Goal: Information Seeking & Learning: Learn about a topic

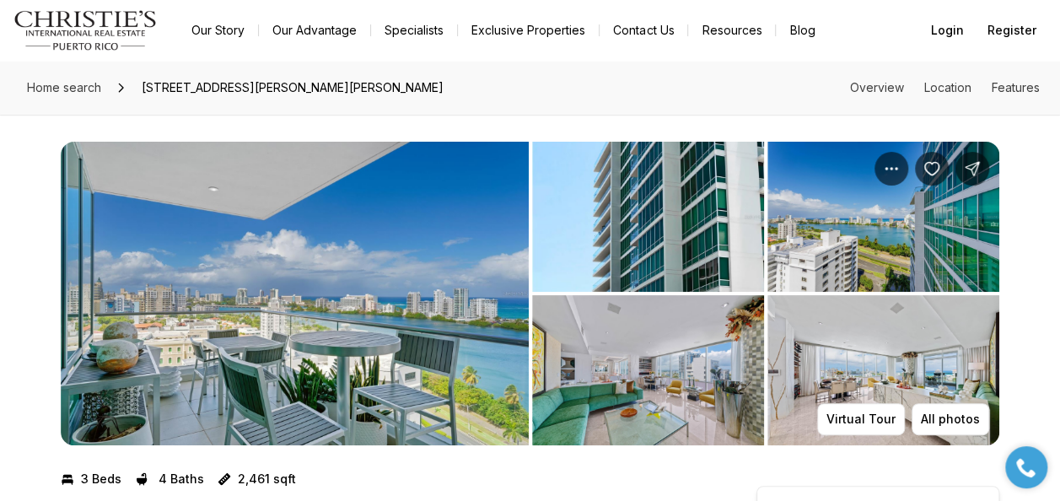
click at [427, 262] on img "View image gallery" at bounding box center [295, 294] width 468 height 304
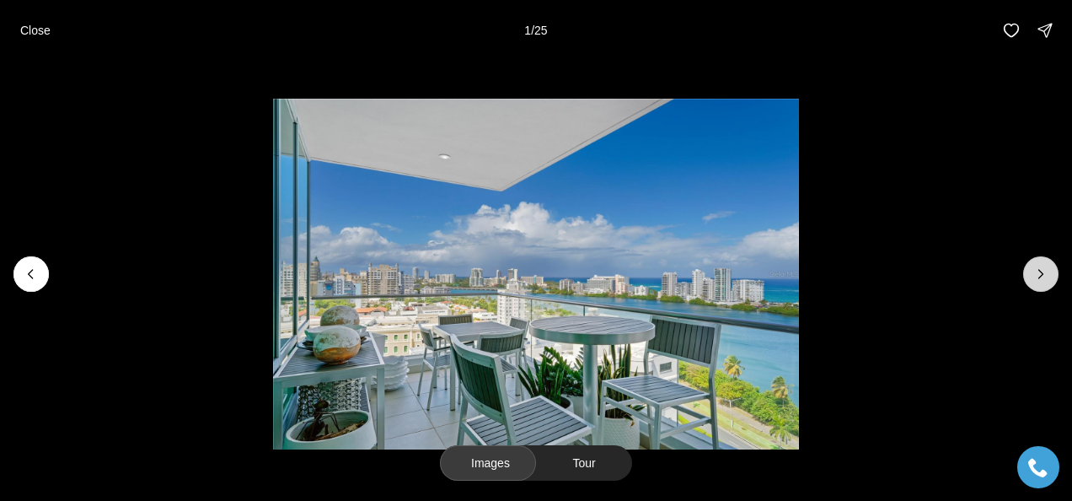
click at [1046, 277] on icon "Next slide" at bounding box center [1041, 274] width 17 height 17
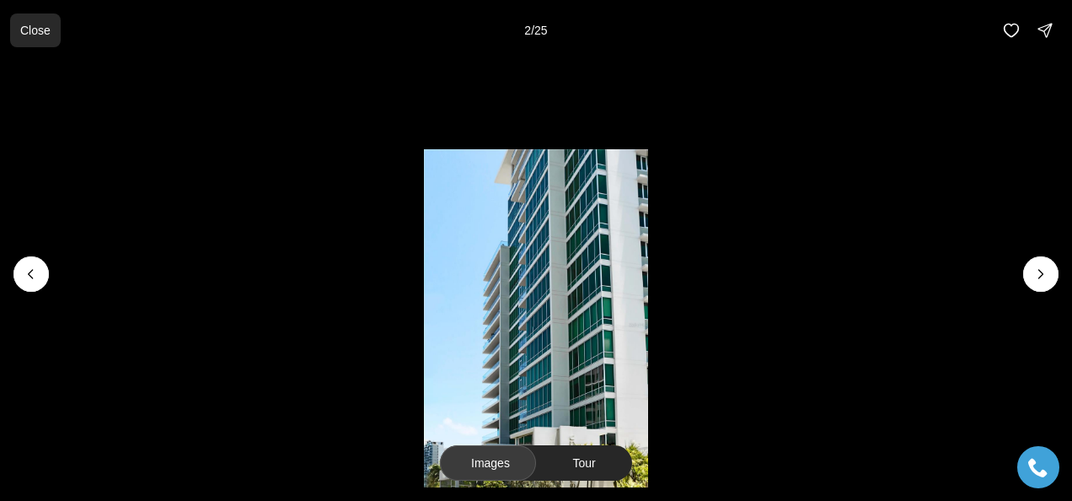
click at [35, 29] on p "Close" at bounding box center [35, 30] width 30 height 13
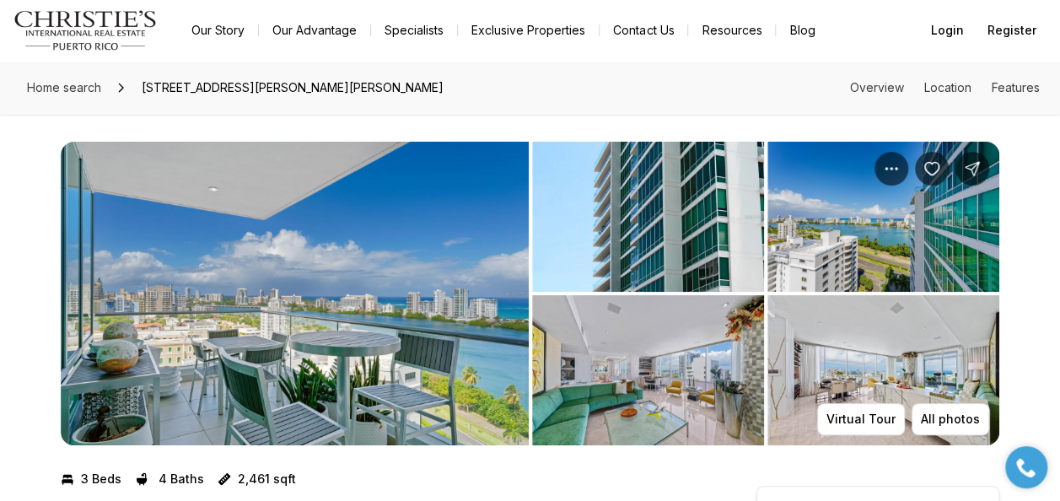
click at [396, 283] on img "View image gallery" at bounding box center [295, 294] width 468 height 304
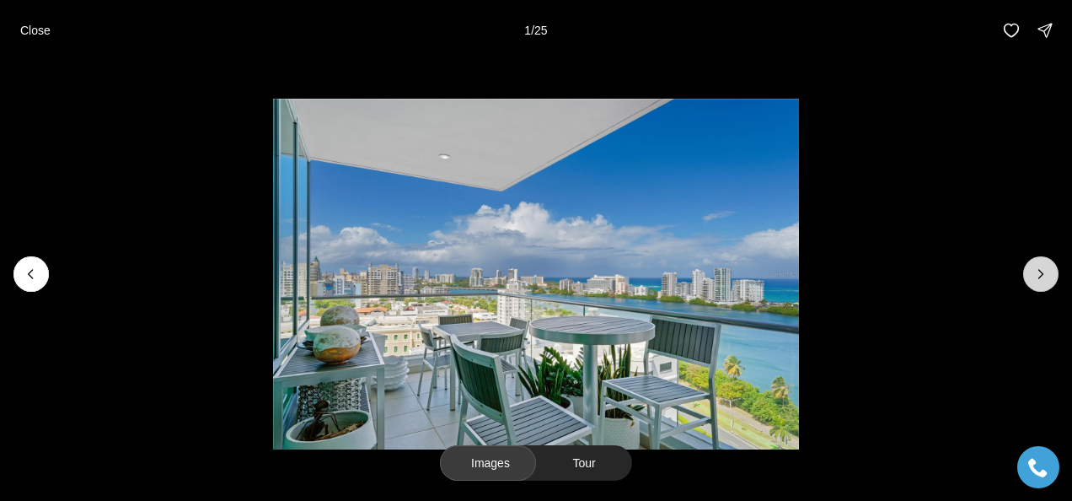
click at [1042, 271] on icon "Next slide" at bounding box center [1042, 274] width 4 height 8
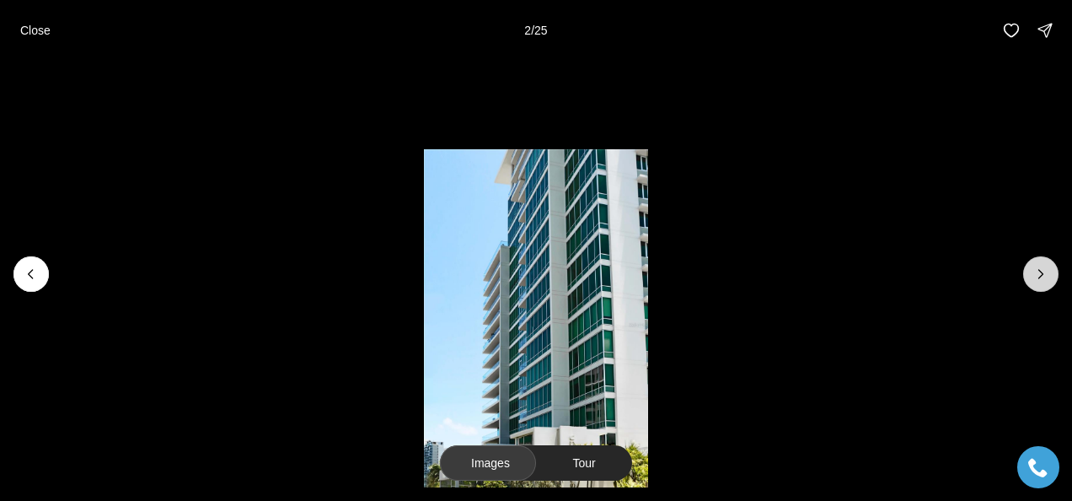
click at [1042, 271] on icon "Next slide" at bounding box center [1042, 274] width 4 height 8
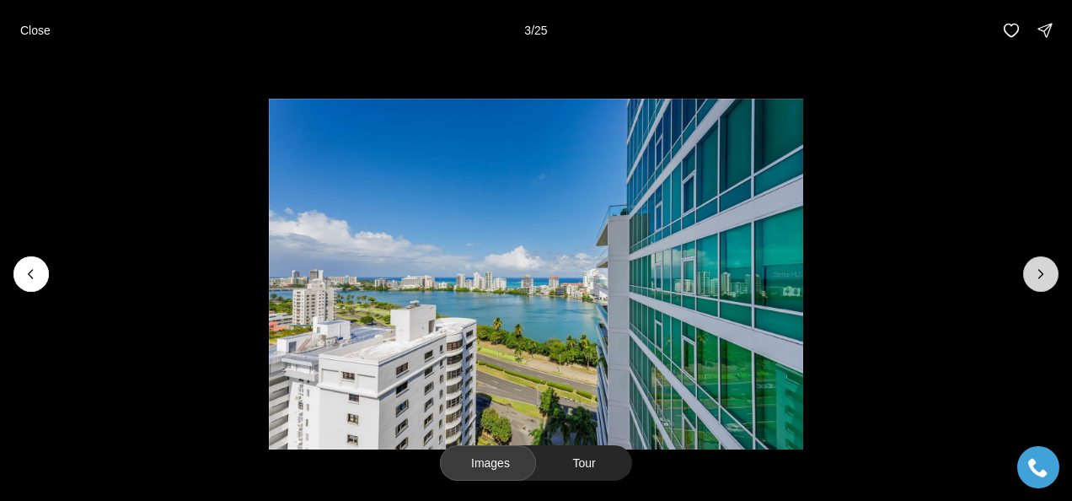
click at [1039, 271] on icon "Next slide" at bounding box center [1041, 274] width 17 height 17
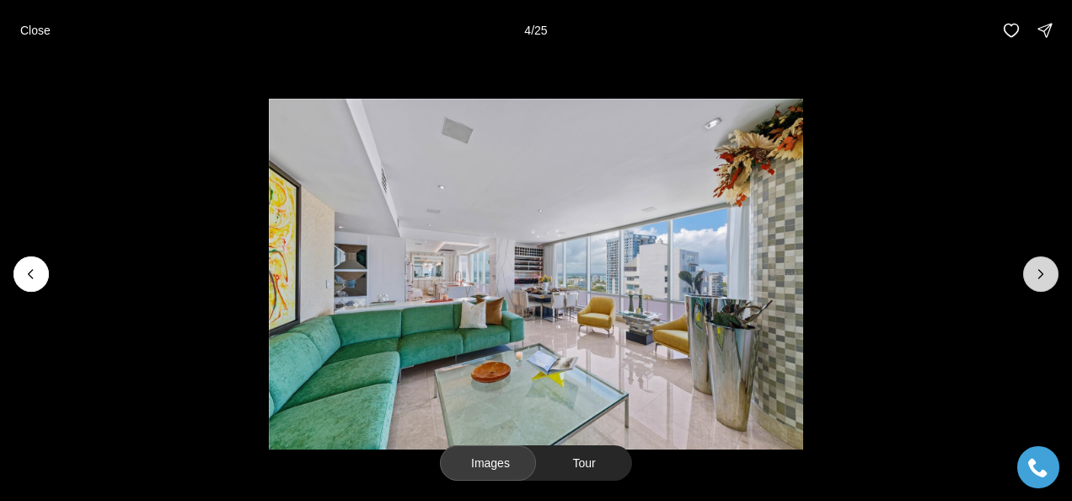
click at [1049, 273] on icon "Next slide" at bounding box center [1041, 274] width 17 height 17
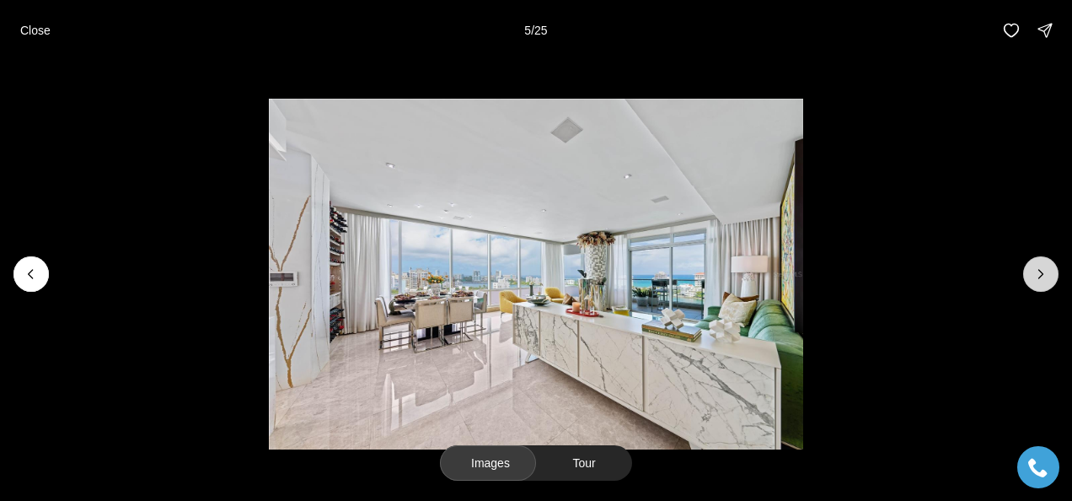
click at [1049, 273] on icon "Next slide" at bounding box center [1041, 274] width 17 height 17
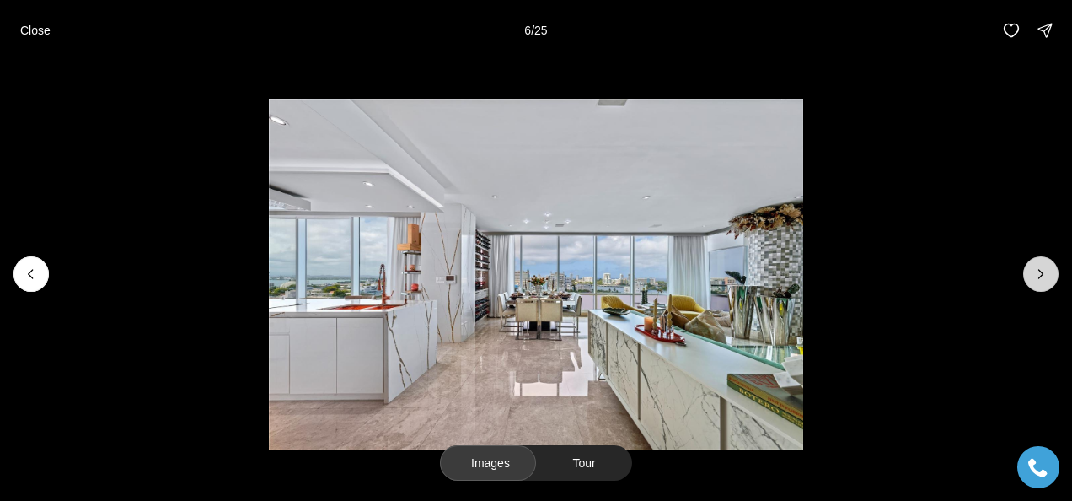
click at [1047, 273] on icon "Next slide" at bounding box center [1041, 274] width 17 height 17
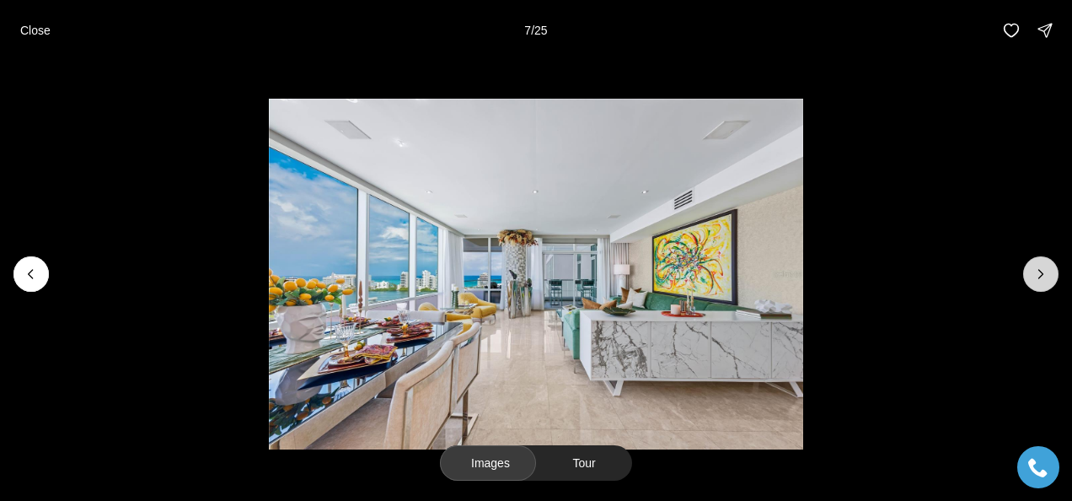
click at [1047, 273] on icon "Next slide" at bounding box center [1041, 274] width 17 height 17
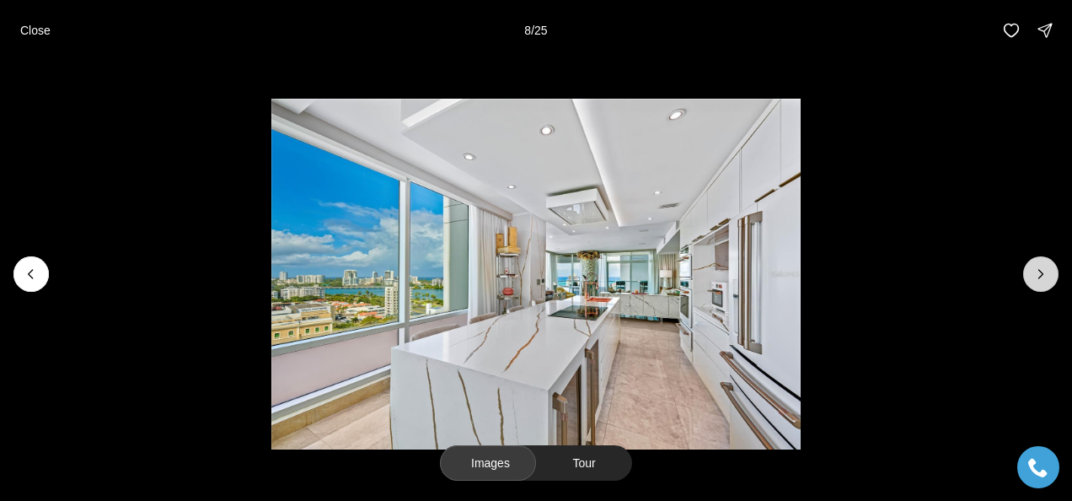
click at [1047, 273] on icon "Next slide" at bounding box center [1041, 274] width 17 height 17
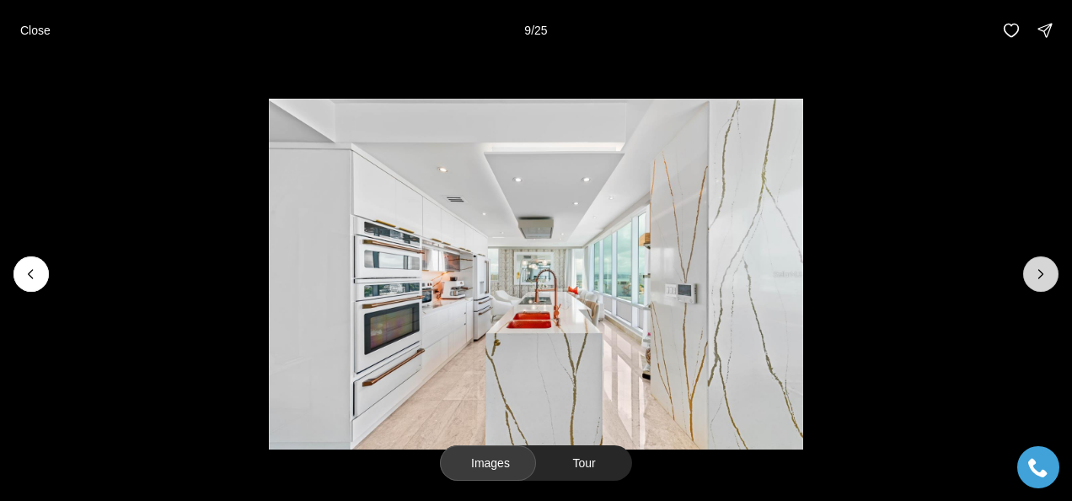
click at [1047, 273] on icon "Next slide" at bounding box center [1041, 274] width 17 height 17
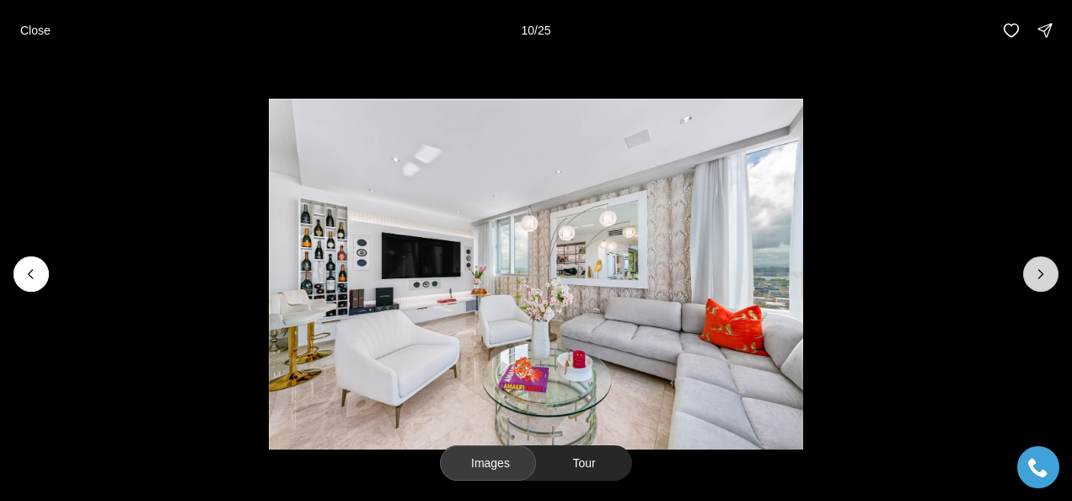
click at [1047, 273] on icon "Next slide" at bounding box center [1041, 274] width 17 height 17
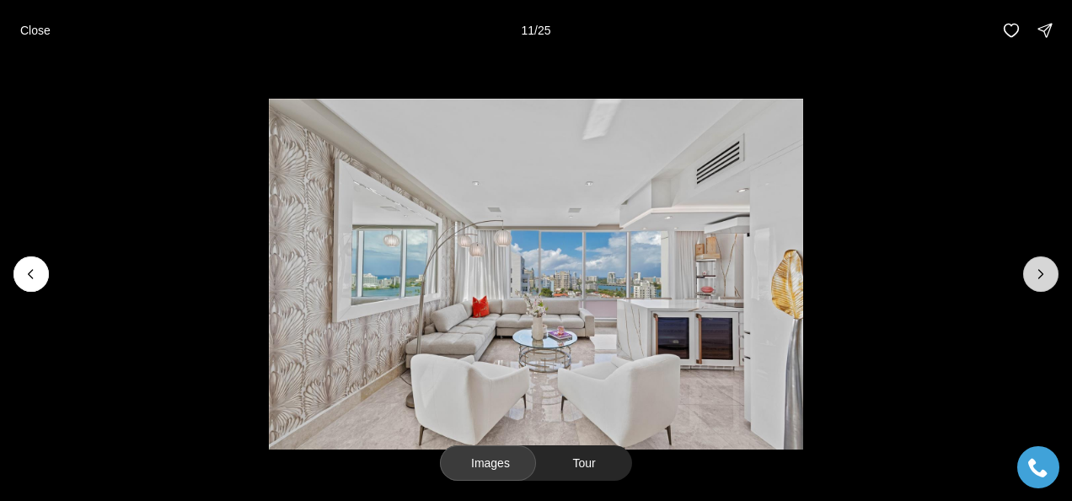
click at [1047, 273] on icon "Next slide" at bounding box center [1041, 274] width 17 height 17
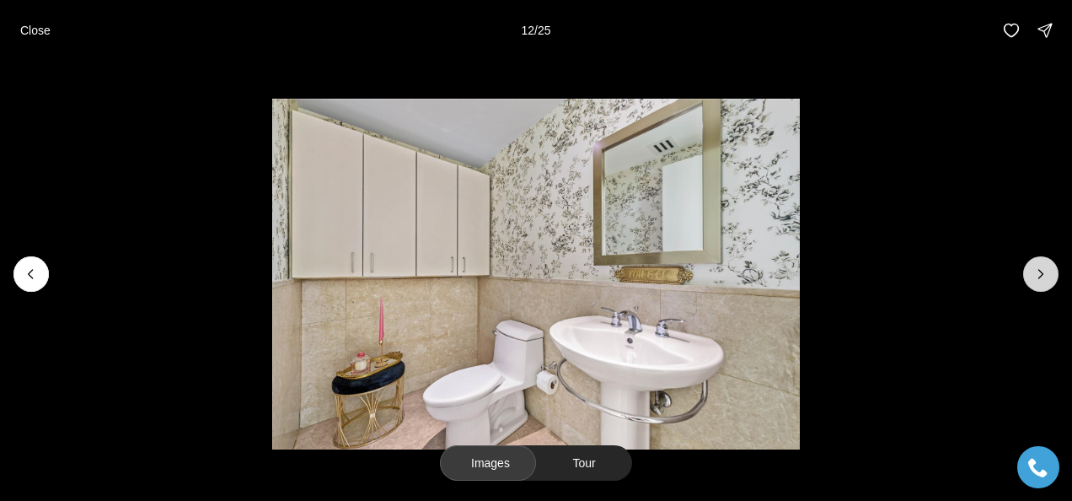
click at [1047, 273] on icon "Next slide" at bounding box center [1041, 274] width 17 height 17
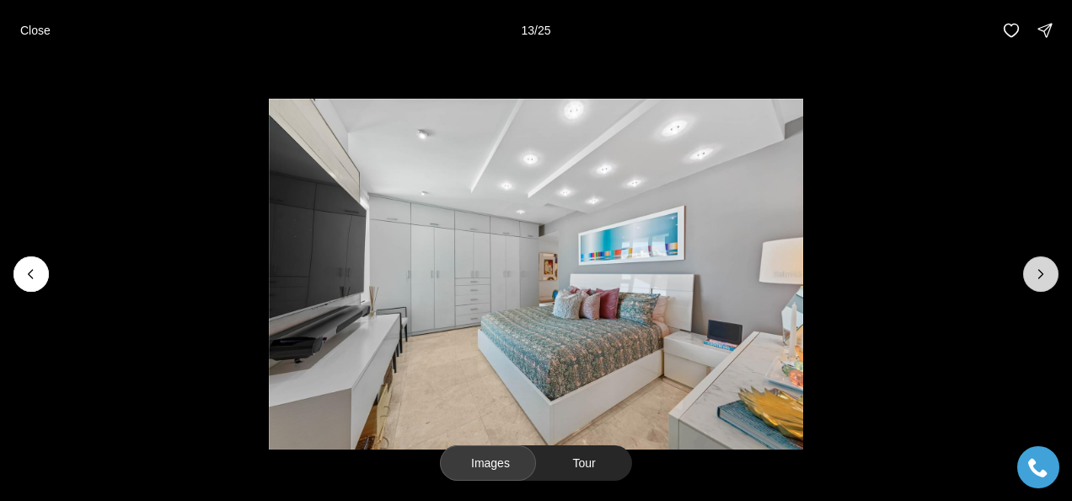
click at [1047, 273] on icon "Next slide" at bounding box center [1041, 274] width 17 height 17
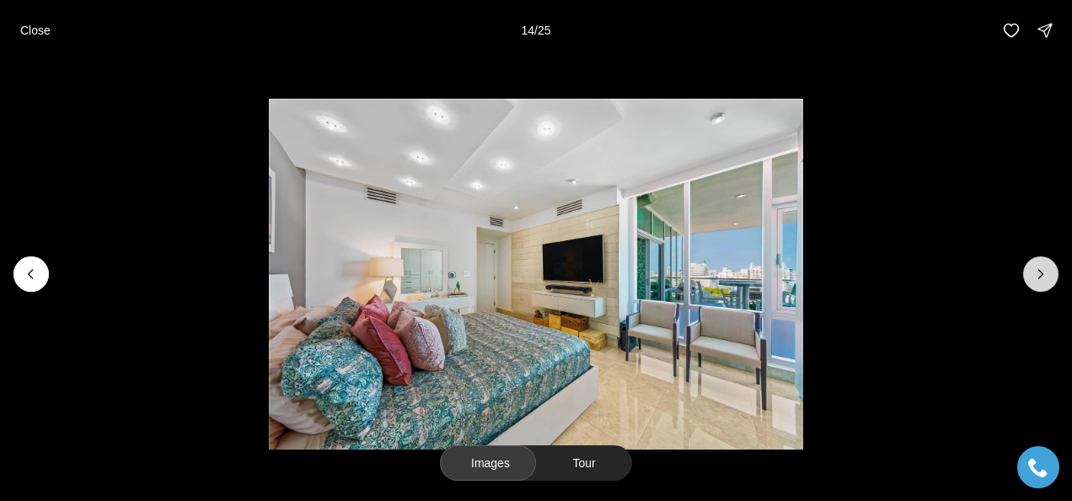
click at [1036, 275] on icon "Next slide" at bounding box center [1041, 274] width 17 height 17
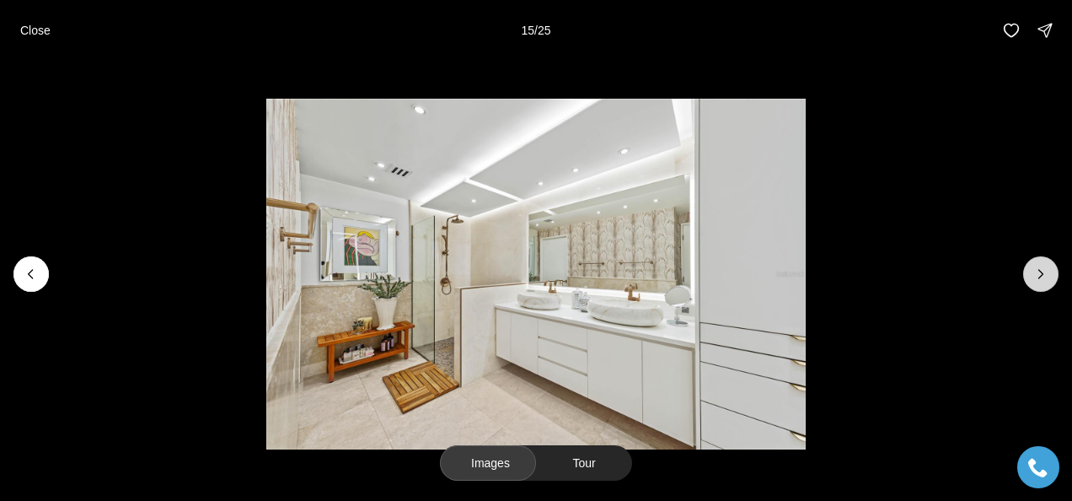
click at [1036, 275] on icon "Next slide" at bounding box center [1041, 274] width 17 height 17
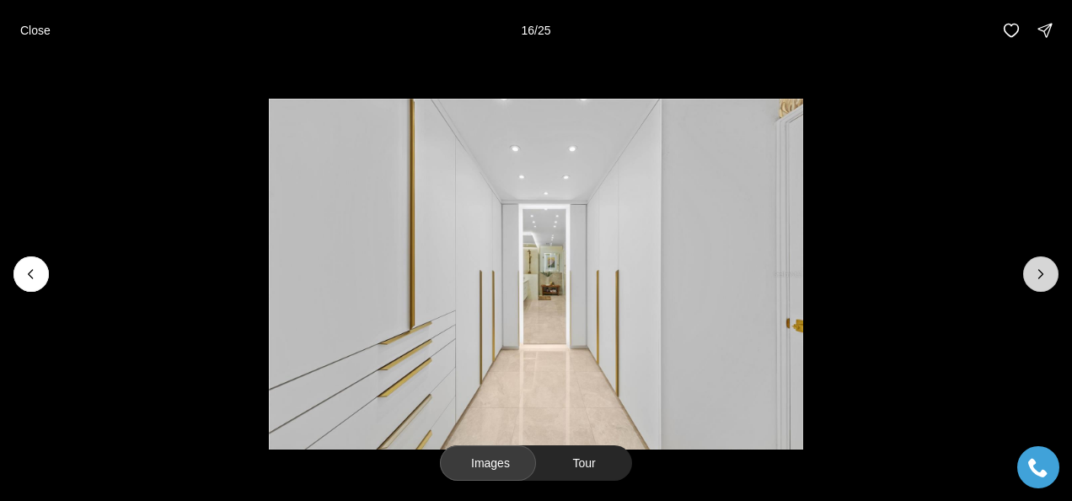
click at [1036, 275] on icon "Next slide" at bounding box center [1041, 274] width 17 height 17
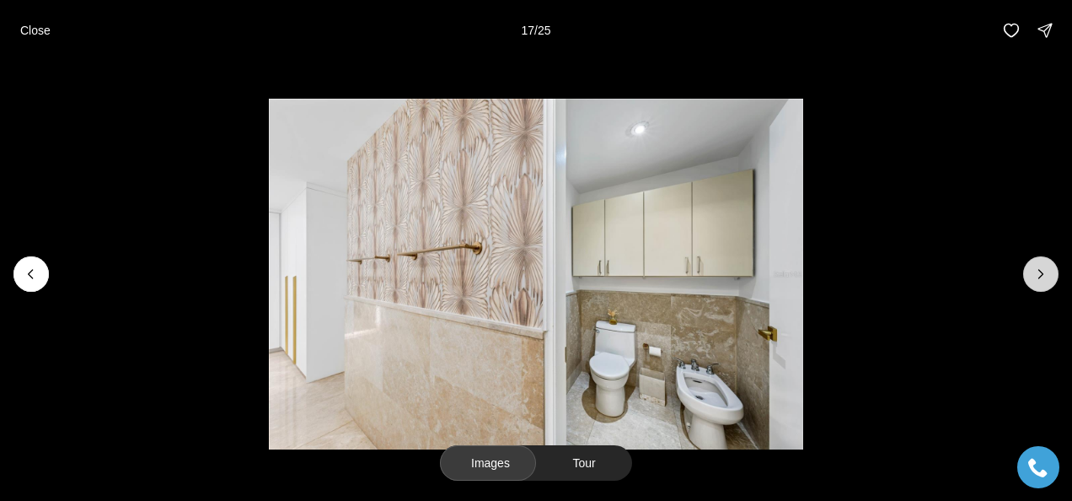
click at [1036, 275] on icon "Next slide" at bounding box center [1041, 274] width 17 height 17
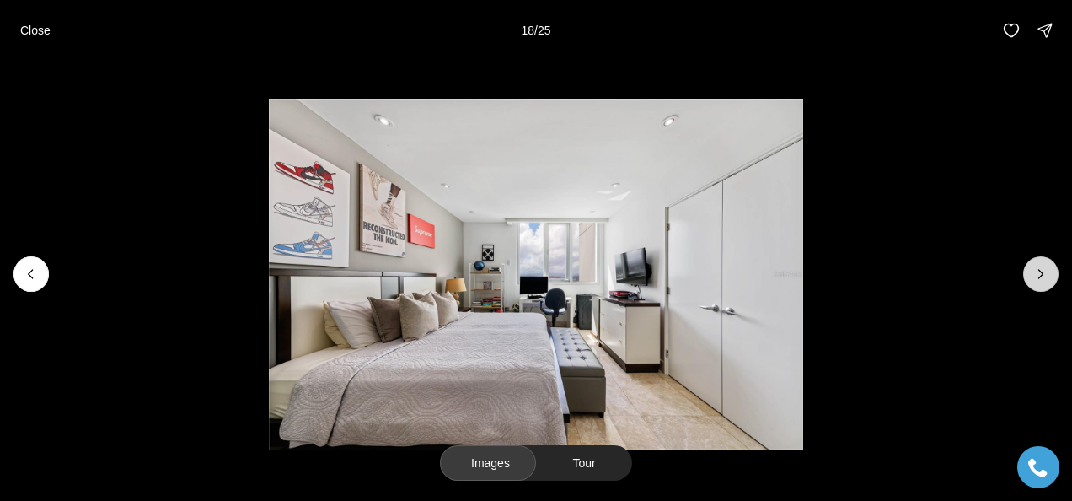
click at [1036, 275] on icon "Next slide" at bounding box center [1041, 274] width 17 height 17
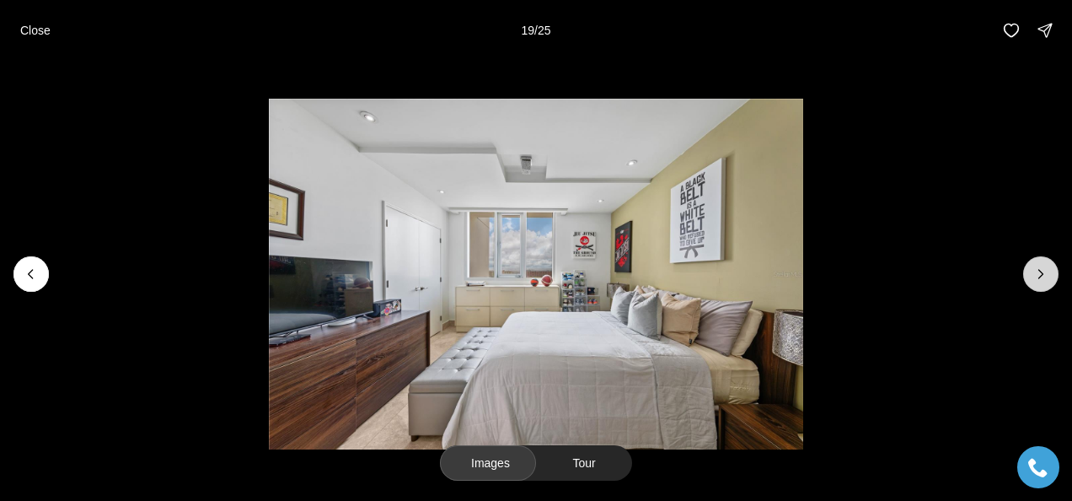
click at [1036, 275] on icon "Next slide" at bounding box center [1041, 274] width 17 height 17
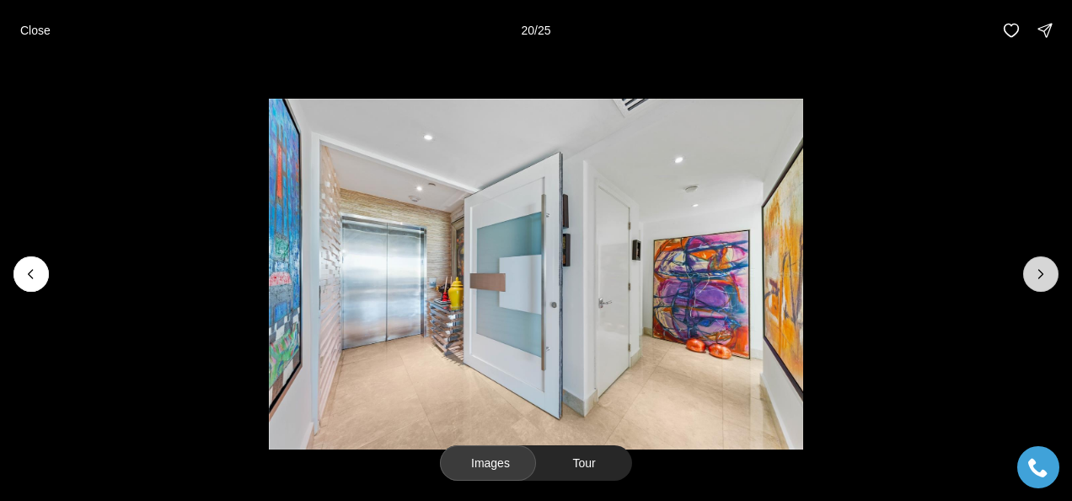
click at [1035, 275] on icon "Next slide" at bounding box center [1041, 274] width 17 height 17
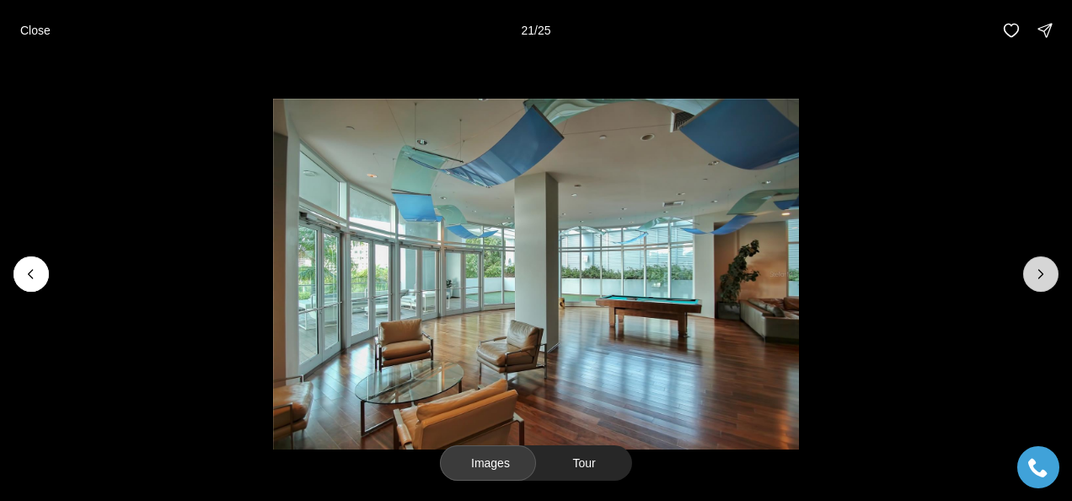
click at [1035, 275] on icon "Next slide" at bounding box center [1041, 274] width 17 height 17
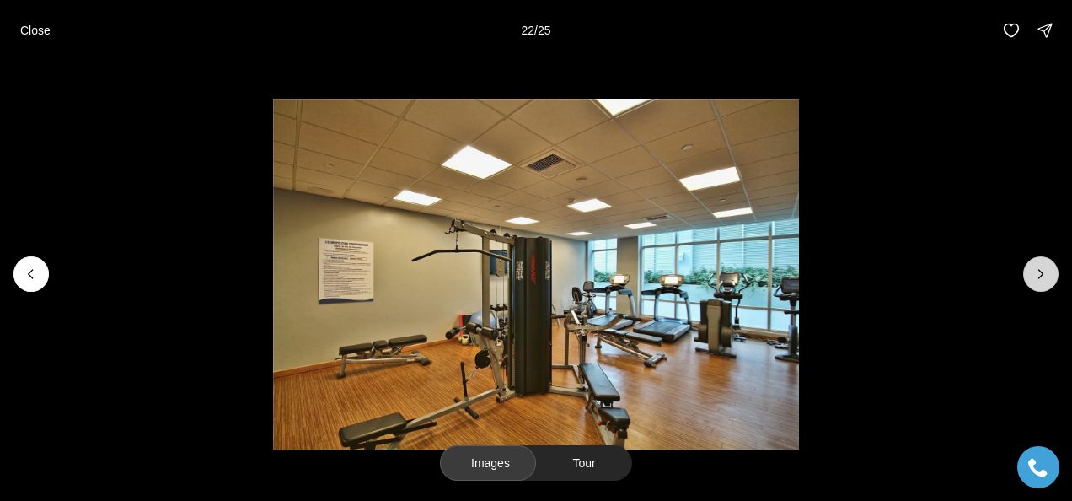
click at [1035, 275] on icon "Next slide" at bounding box center [1041, 274] width 17 height 17
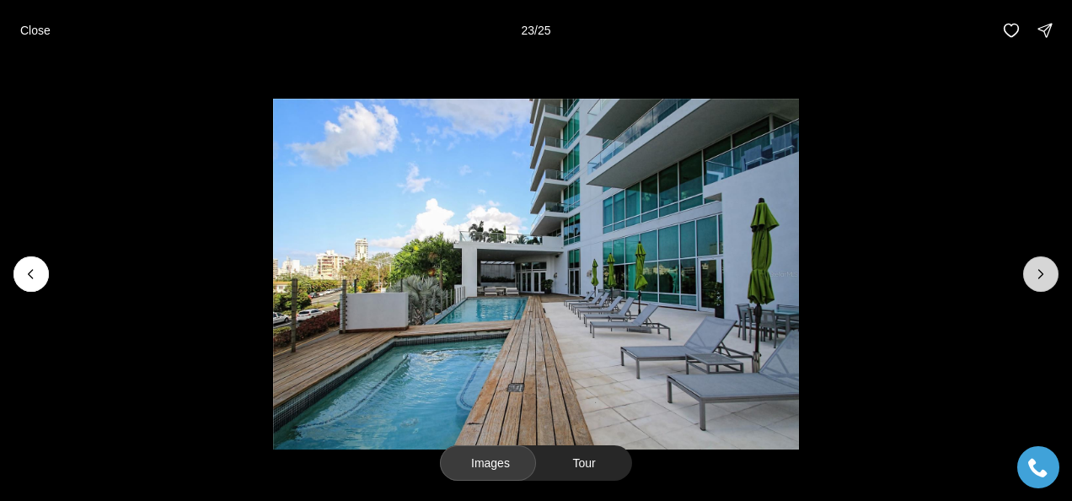
click at [1040, 272] on icon "Next slide" at bounding box center [1041, 274] width 17 height 17
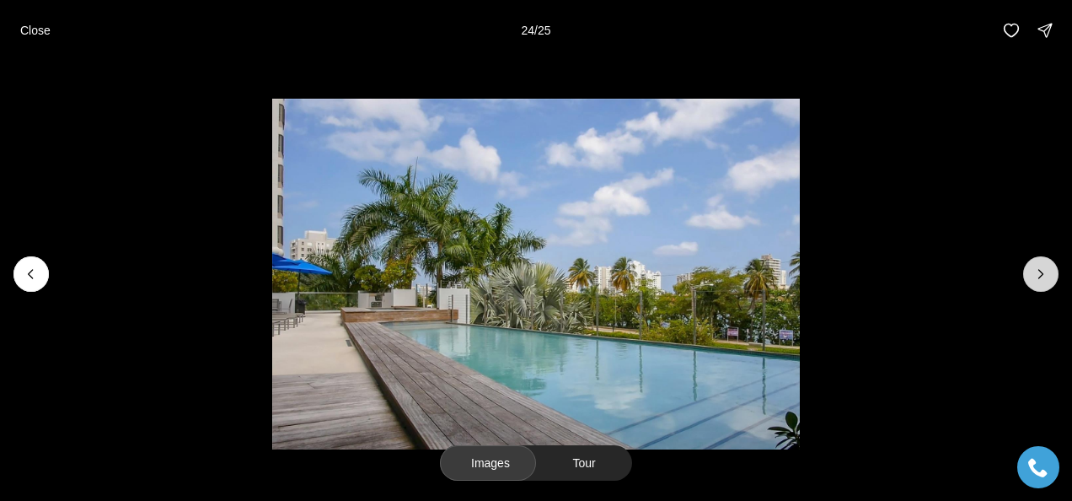
click at [1040, 272] on icon "Next slide" at bounding box center [1041, 274] width 17 height 17
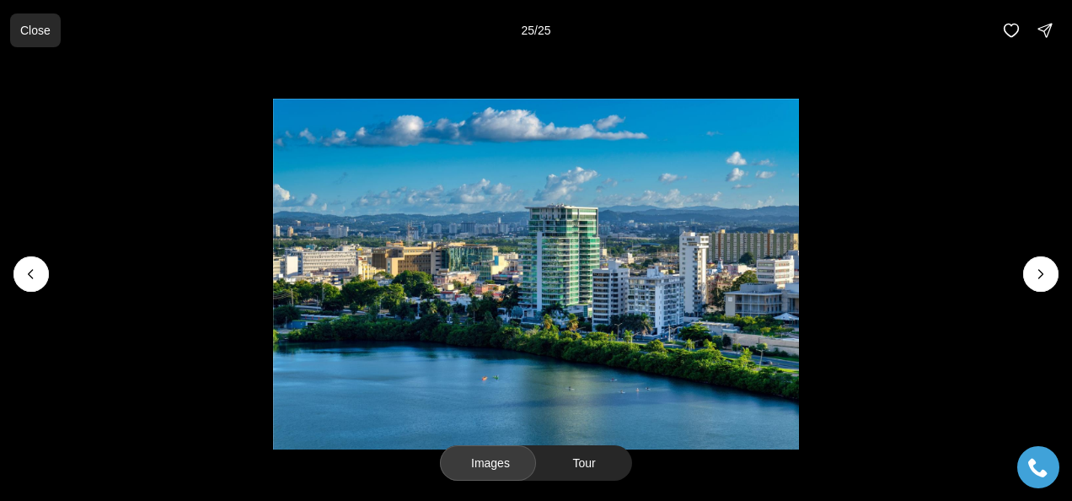
click at [25, 32] on p "Close" at bounding box center [35, 30] width 30 height 13
